Goal: Information Seeking & Learning: Learn about a topic

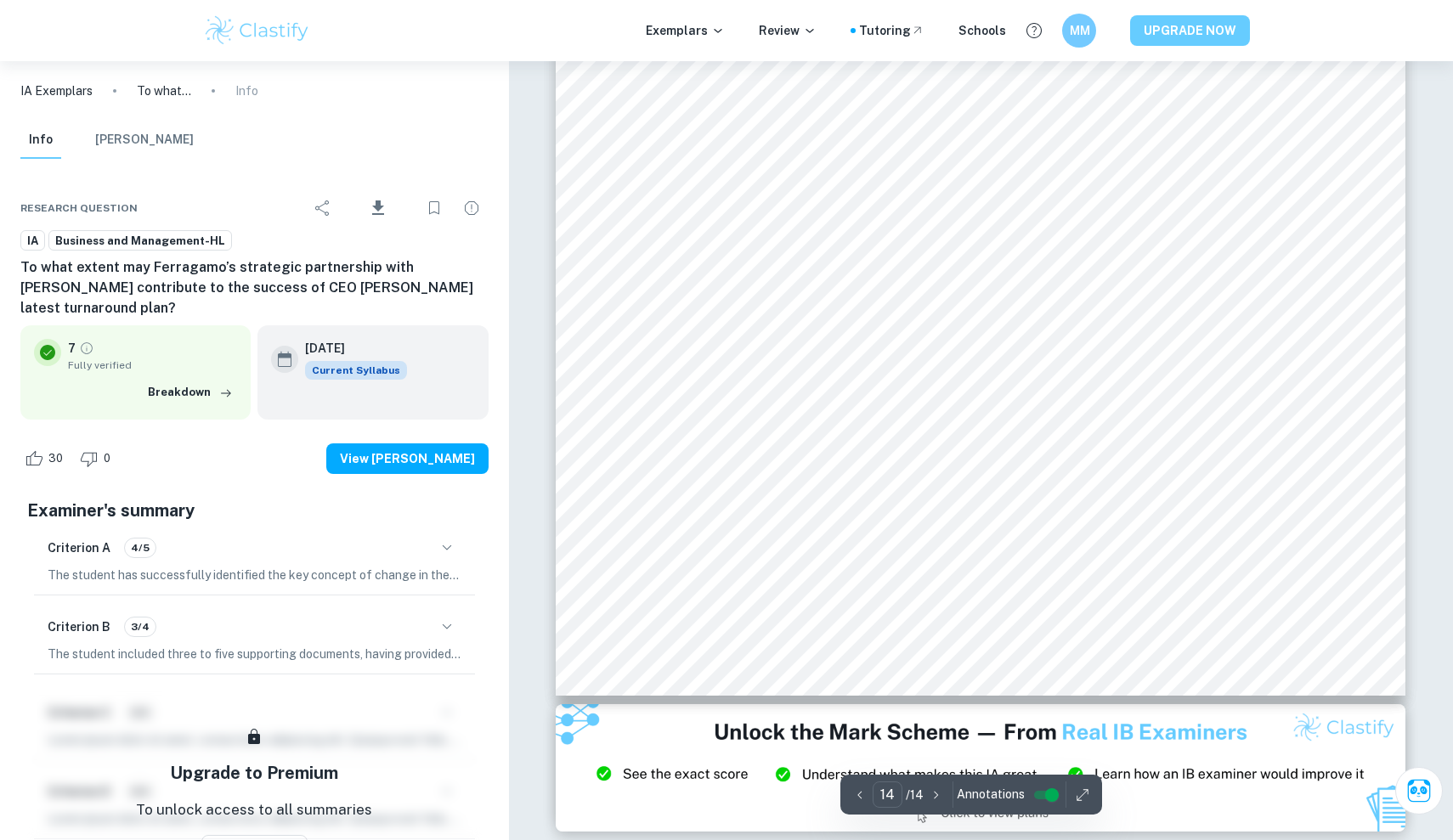
scroll to position [15290, 0]
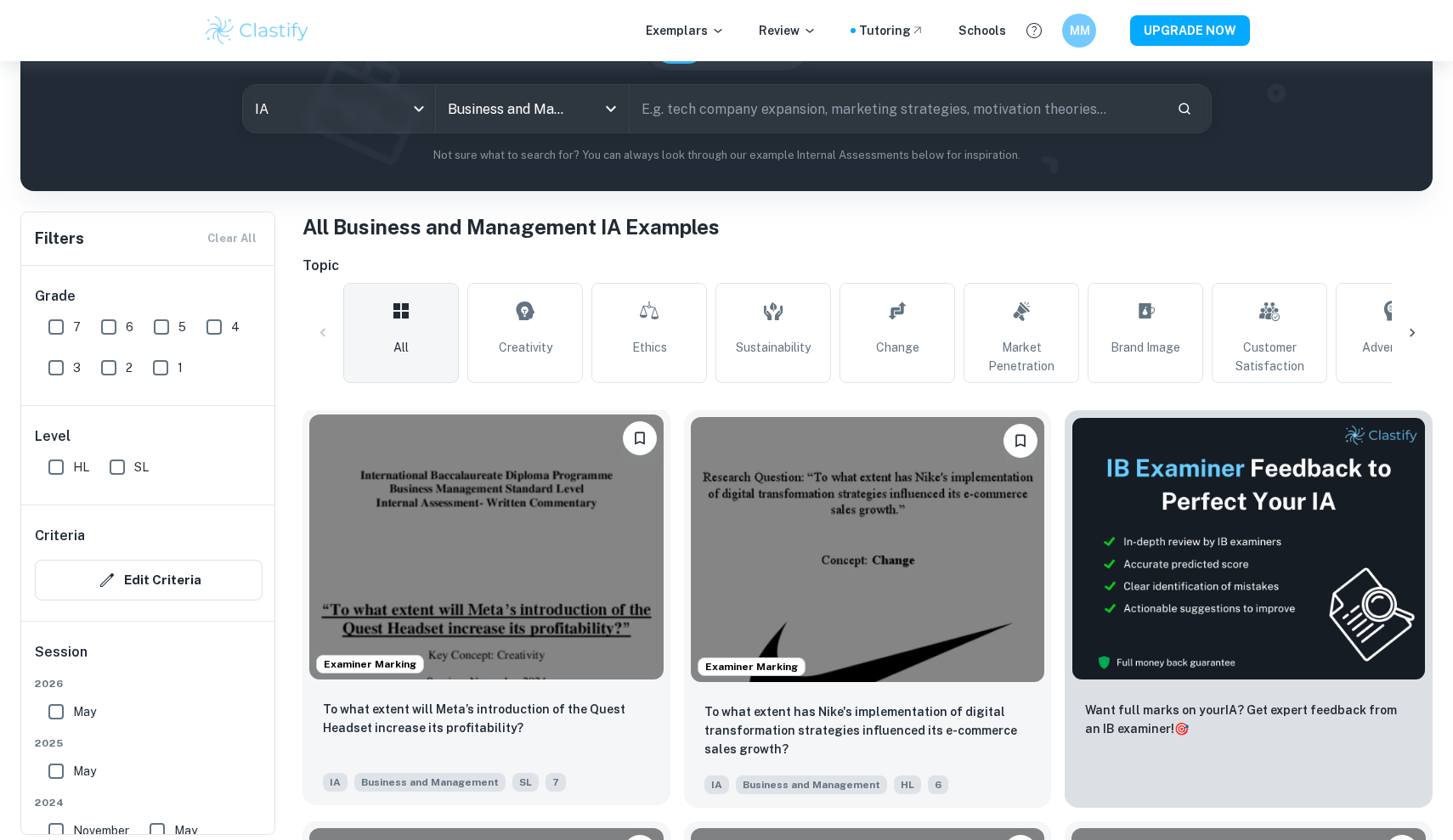
scroll to position [610, 0]
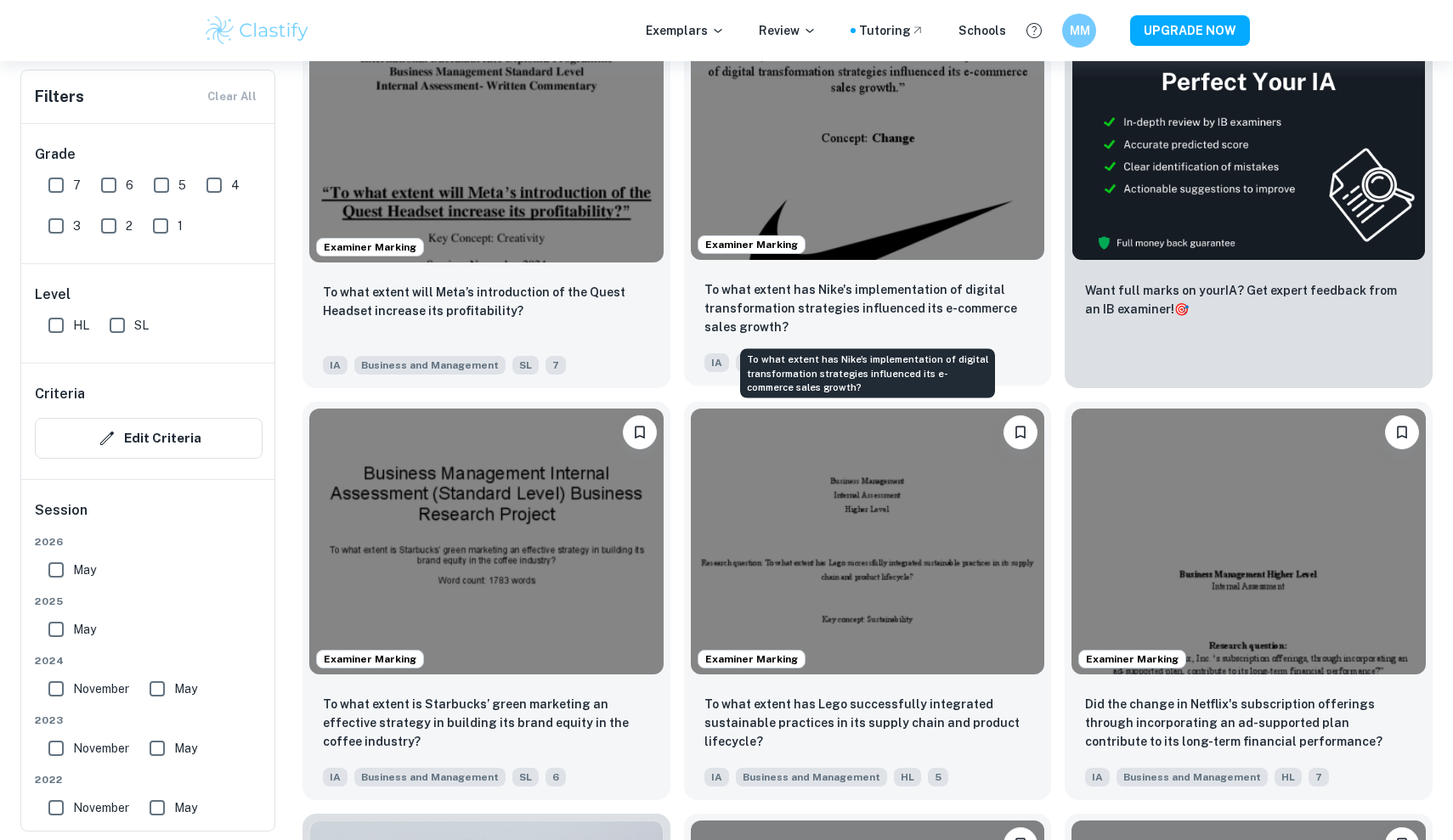
click at [927, 318] on p "To what extent has Nike's implementation of digital transformation strategies i…" at bounding box center [867, 308] width 327 height 56
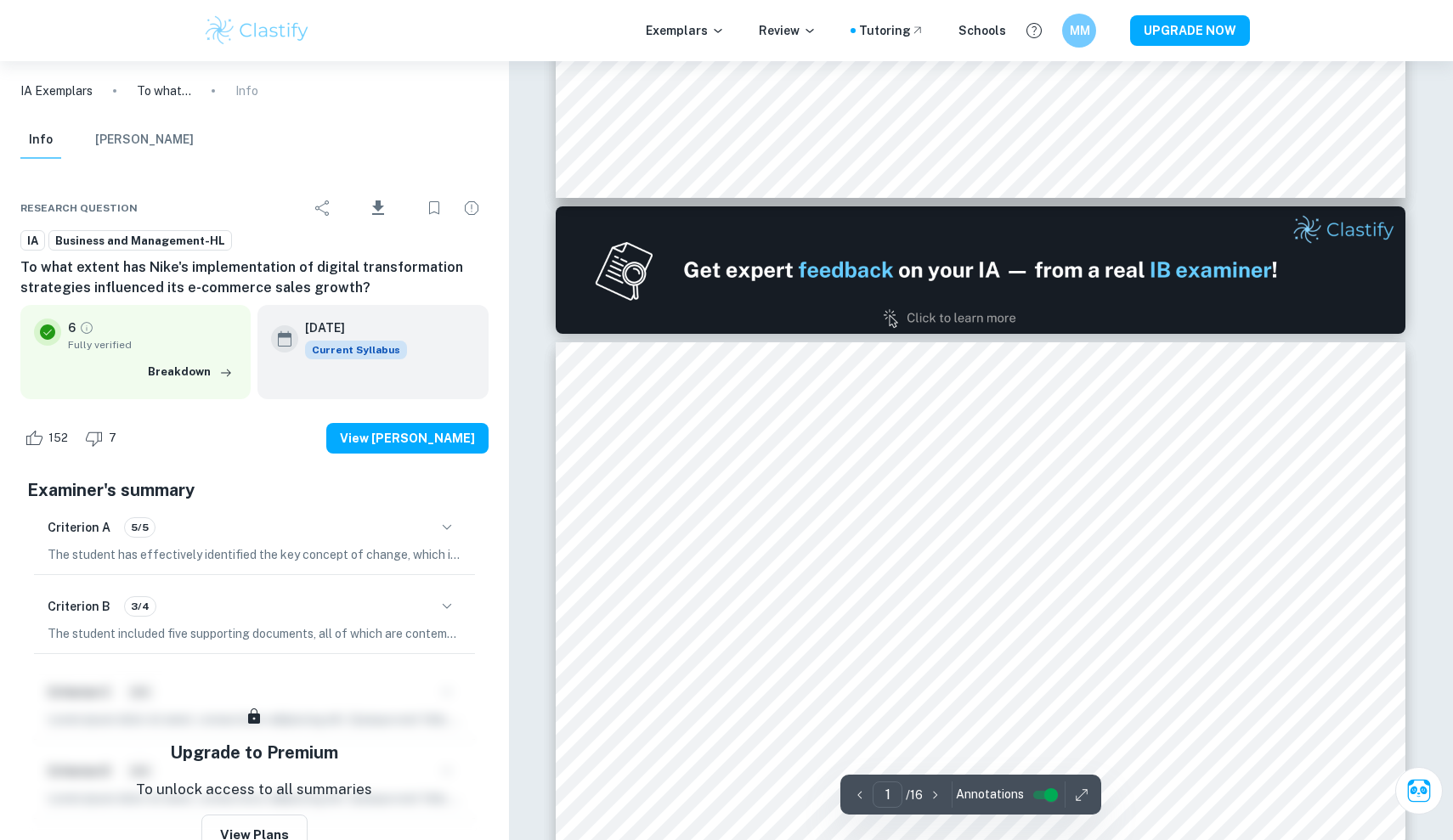
type input "2"
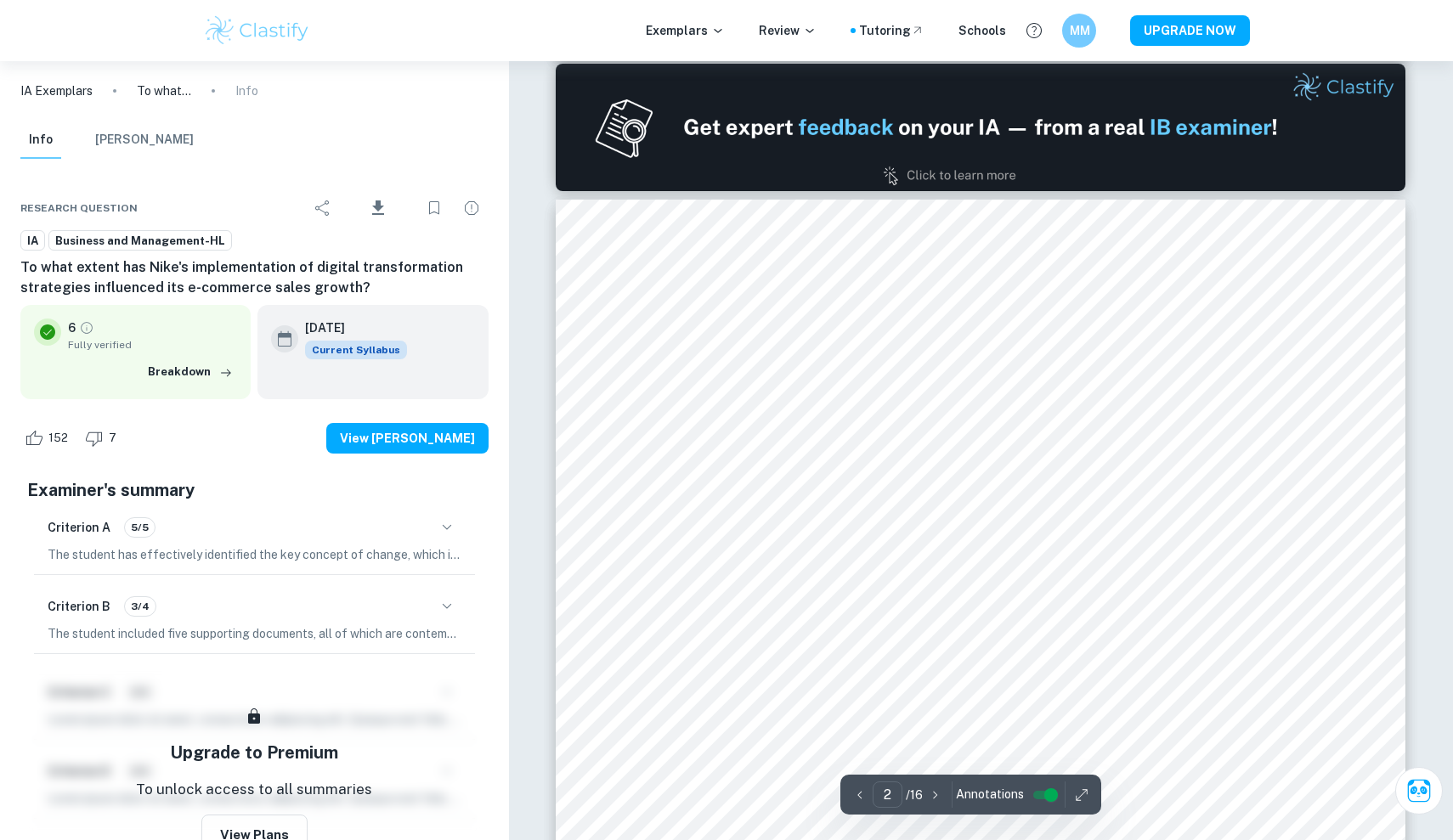
scroll to position [1286, 0]
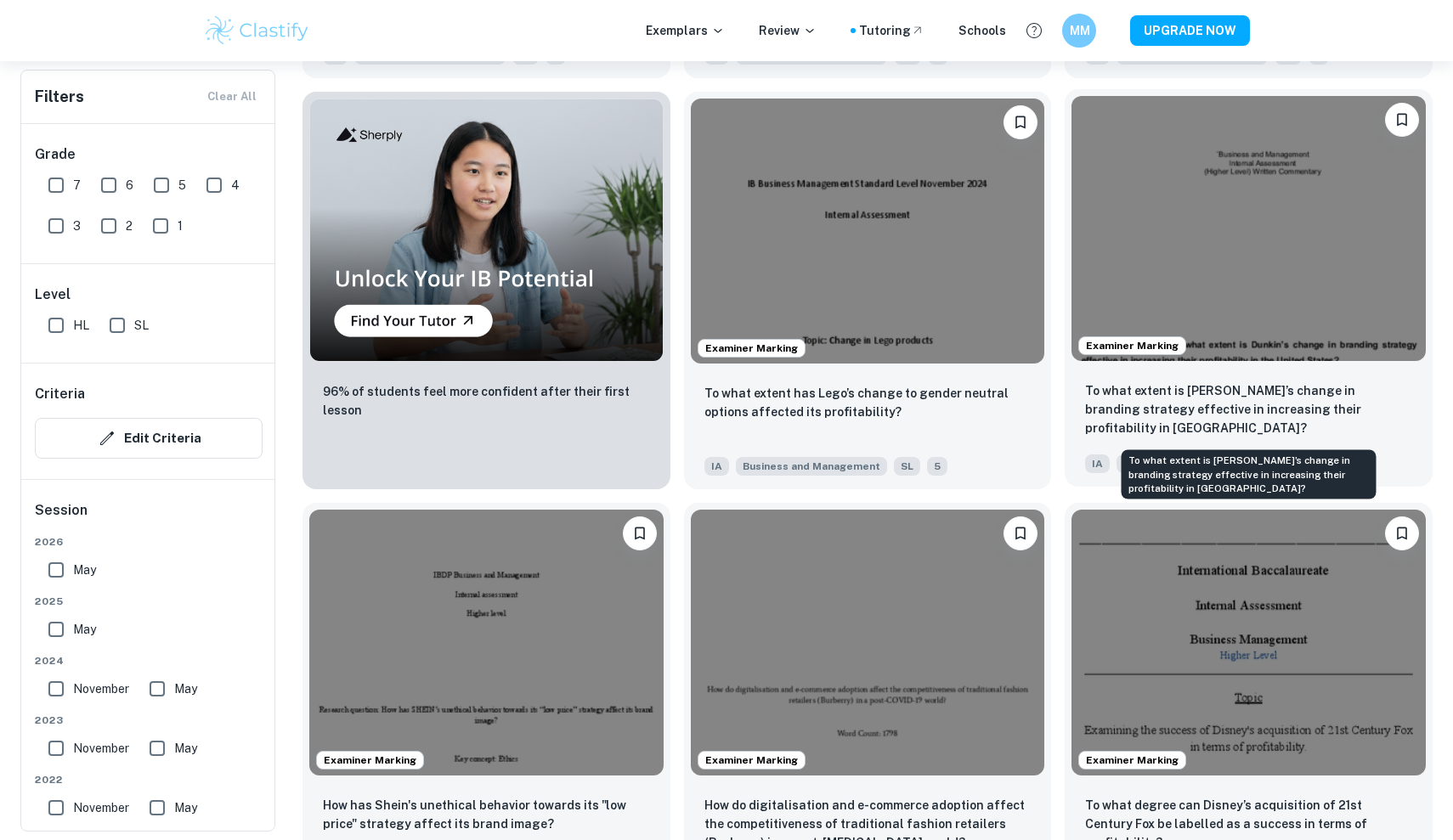
scroll to position [1394, 0]
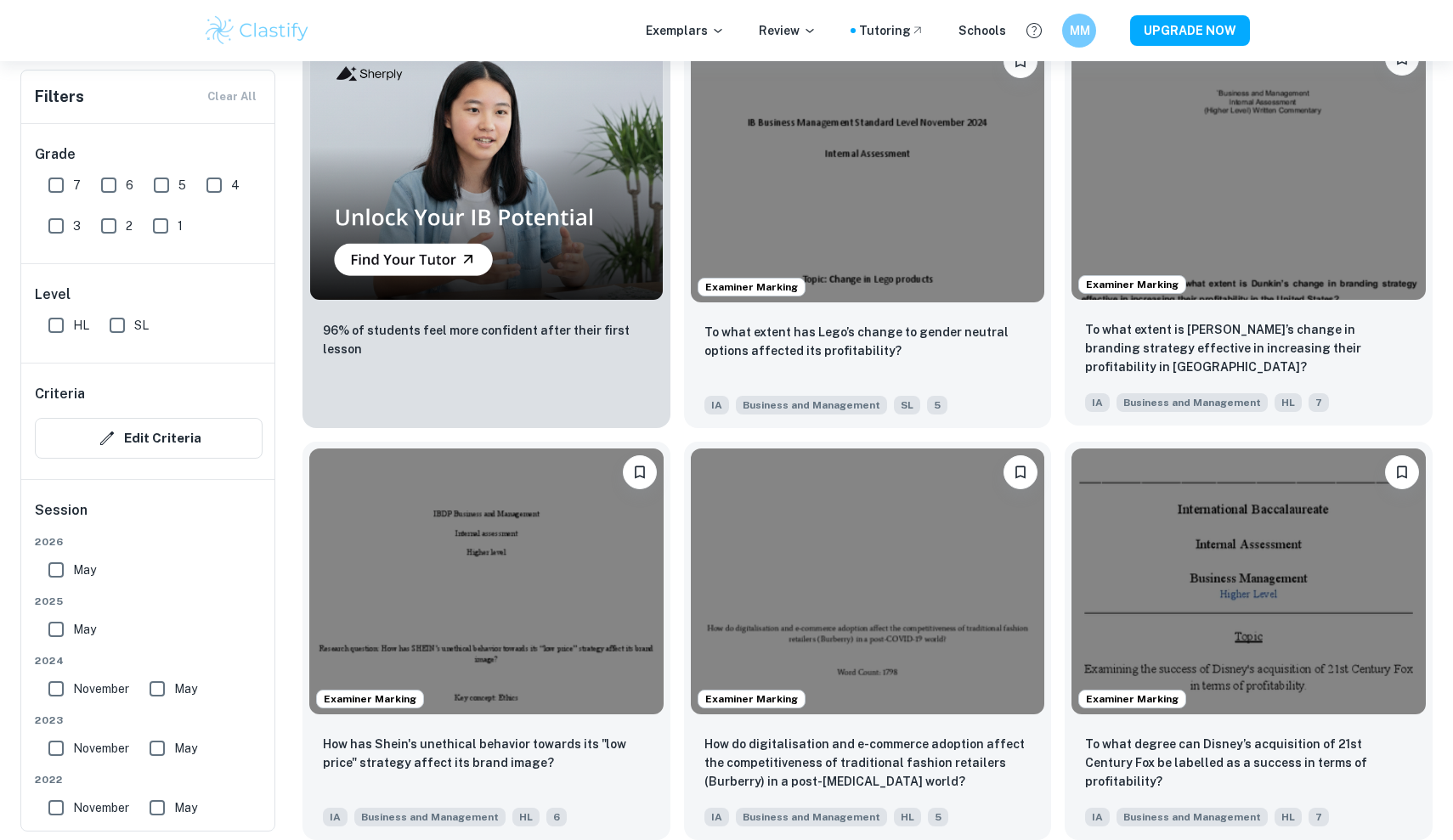
click at [1287, 312] on div "To what extent is Dunkin’s change in branding strategy effective in increasing …" at bounding box center [1248, 365] width 368 height 119
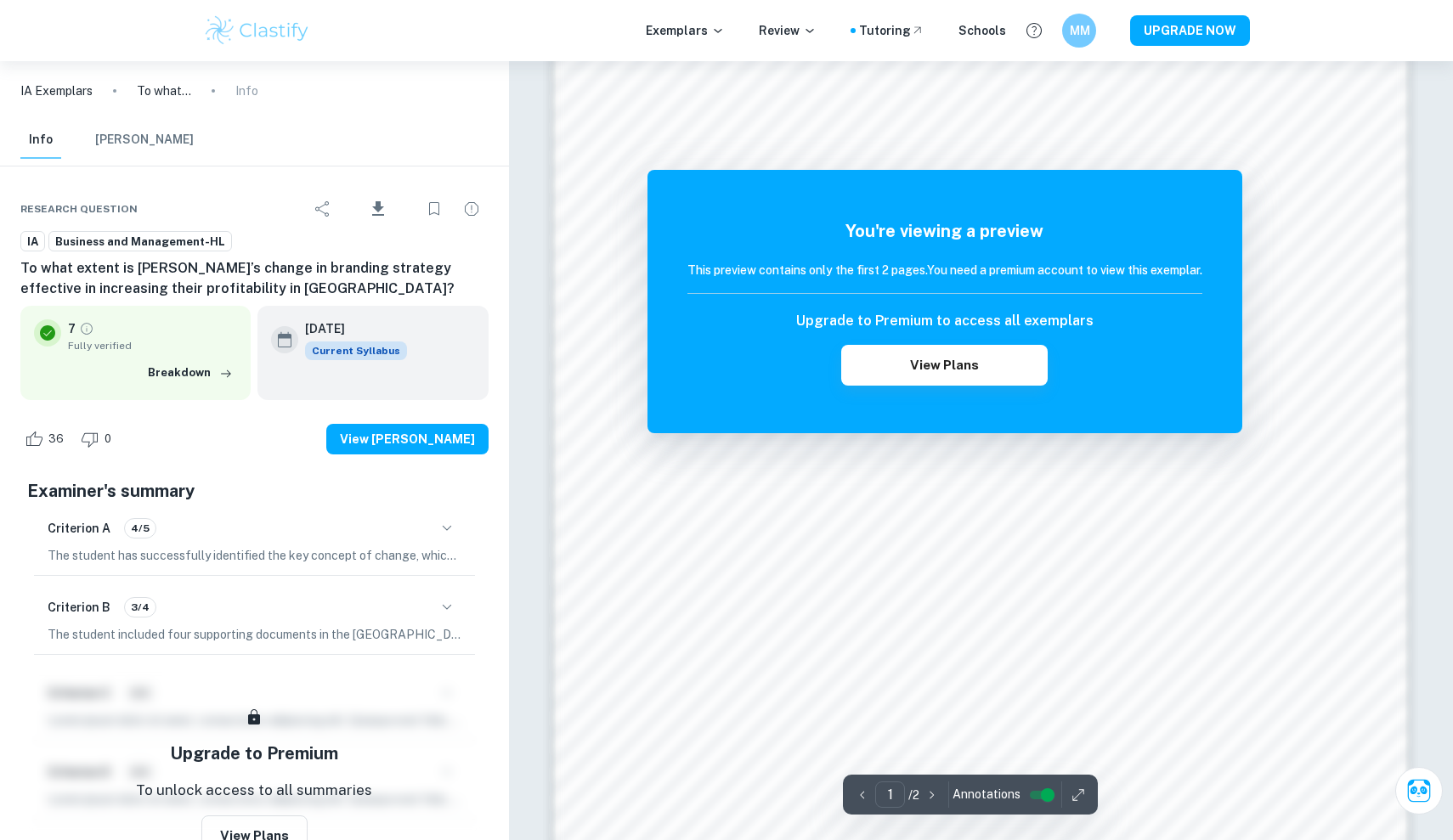
scroll to position [1460, 0]
